Goal: Task Accomplishment & Management: Complete application form

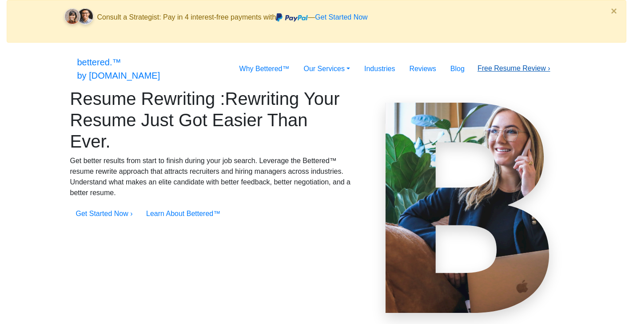
click at [519, 64] on link "Free Resume Review ›" at bounding box center [513, 68] width 73 height 8
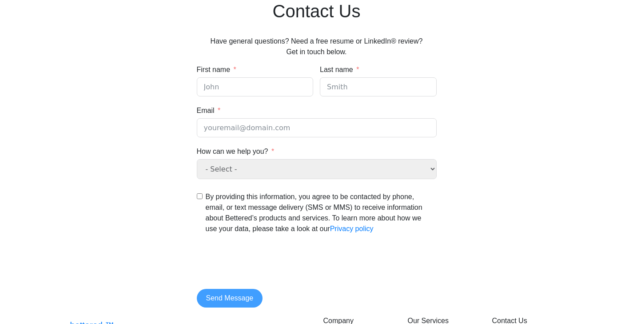
scroll to position [94, 0]
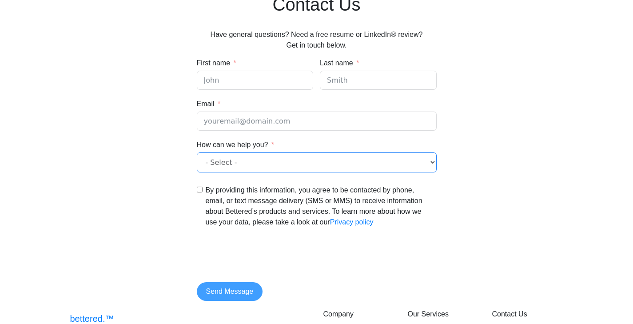
click at [278, 172] on select "- Select - General question Free resume and LinkedIn® review" at bounding box center [317, 162] width 240 height 20
select select "Free resume and LinkedIn® review"
click at [197, 163] on select "- Select - General question Free resume and LinkedIn® review" at bounding box center [317, 162] width 240 height 20
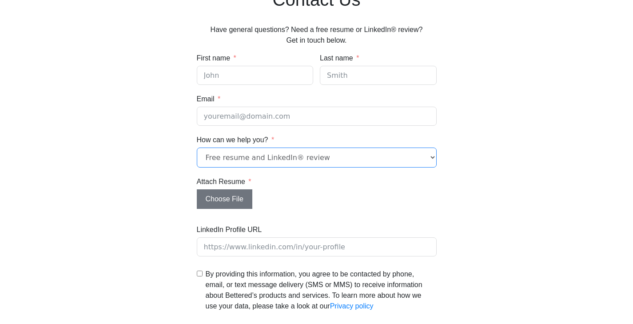
scroll to position [99, 0]
click at [299, 168] on select "- Select - General question Free resume and LinkedIn® review" at bounding box center [317, 158] width 240 height 20
